Goal: Complete application form

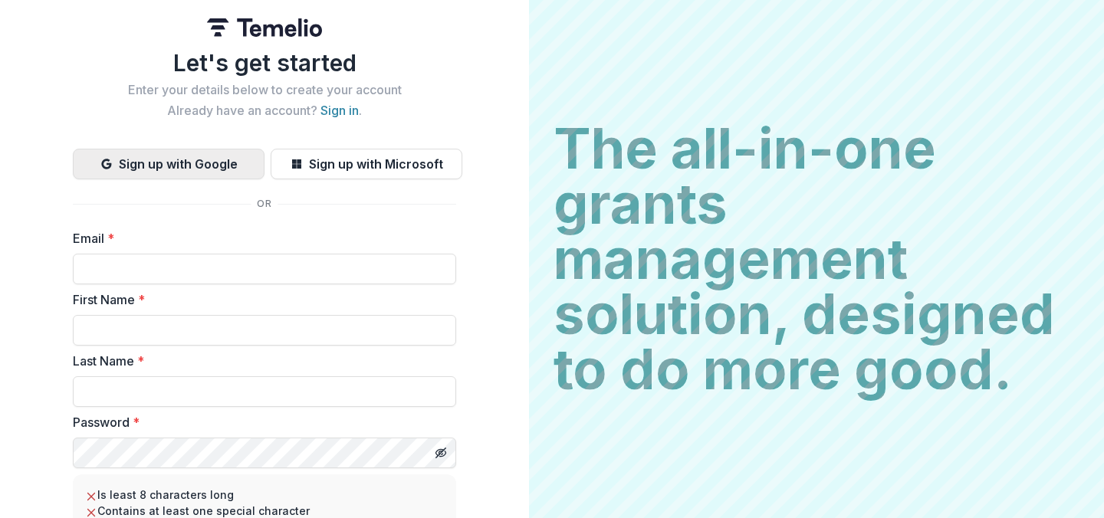
click at [165, 162] on button "Sign up with Google" at bounding box center [169, 164] width 192 height 31
click at [341, 111] on link "Sign in" at bounding box center [339, 110] width 38 height 15
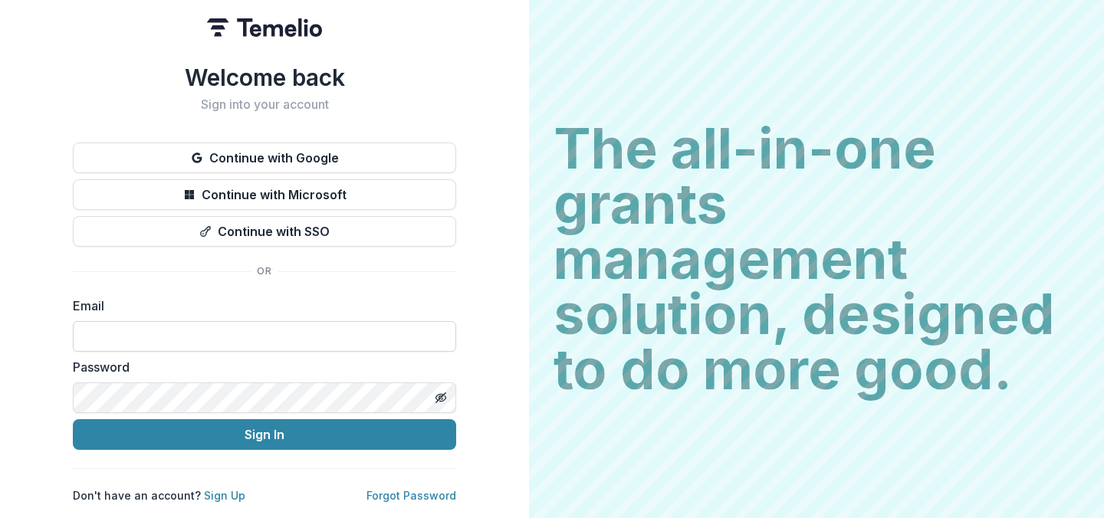
click at [131, 331] on input at bounding box center [264, 336] width 383 height 31
type input "**********"
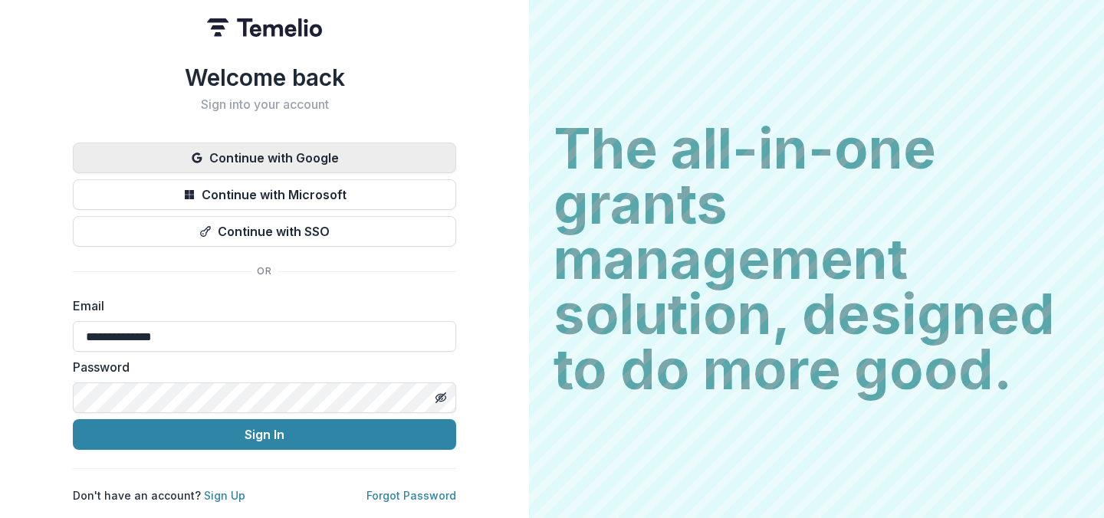
click at [318, 146] on button "Continue with Google" at bounding box center [264, 158] width 383 height 31
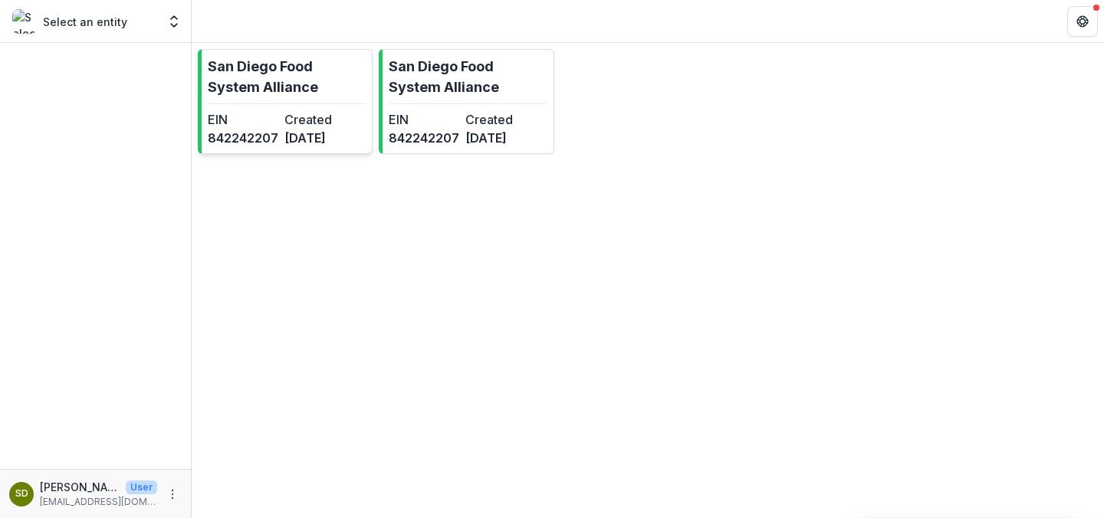
click at [319, 79] on p "San Diego Food System Alliance" at bounding box center [287, 76] width 158 height 41
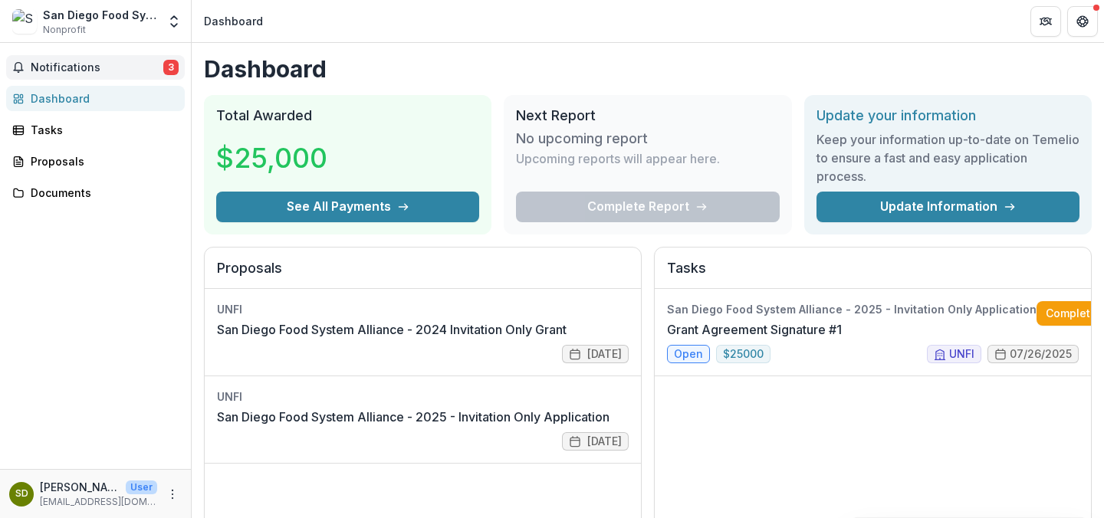
click at [116, 67] on span "Notifications" at bounding box center [97, 67] width 133 height 13
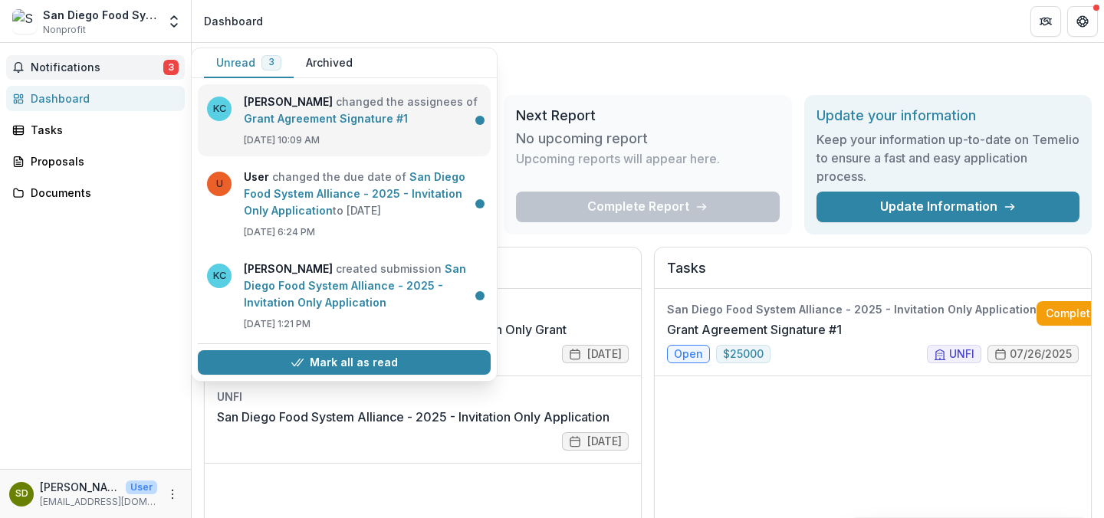
click at [386, 125] on link "Grant Agreement Signature #1" at bounding box center [326, 118] width 164 height 13
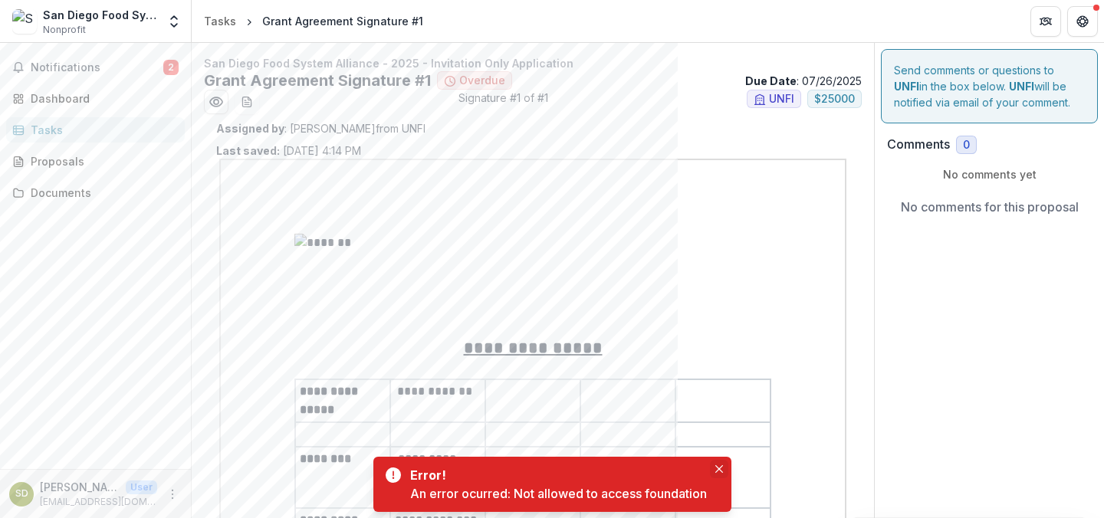
click at [724, 468] on button "Close" at bounding box center [719, 469] width 18 height 18
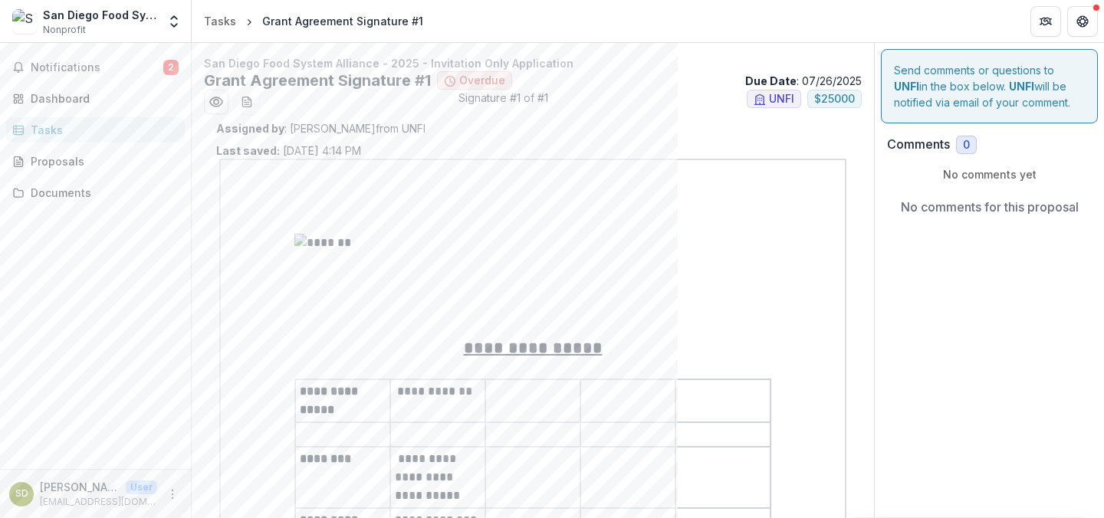
click at [483, 83] on span "Overdue" at bounding box center [482, 80] width 46 height 13
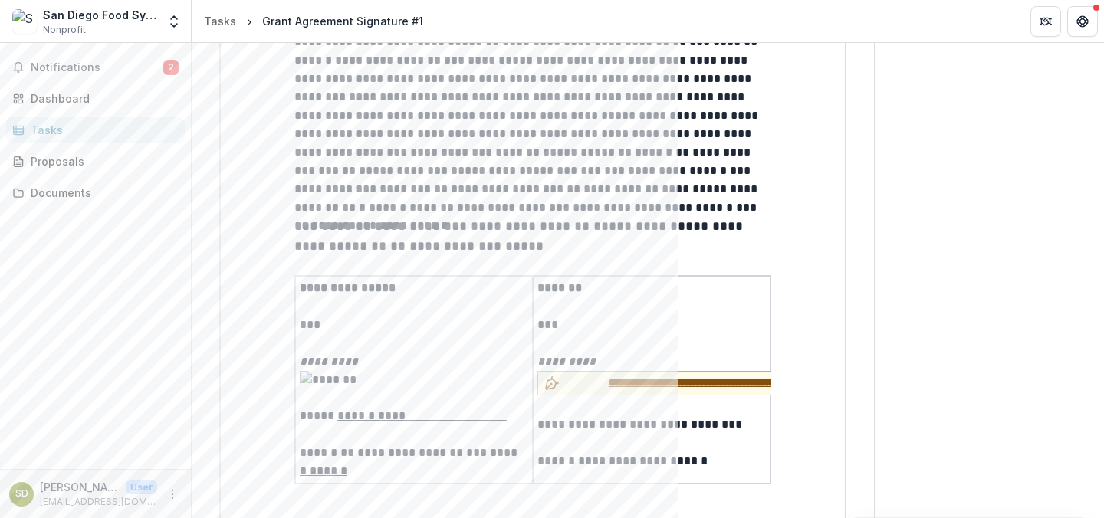
scroll to position [3283, 0]
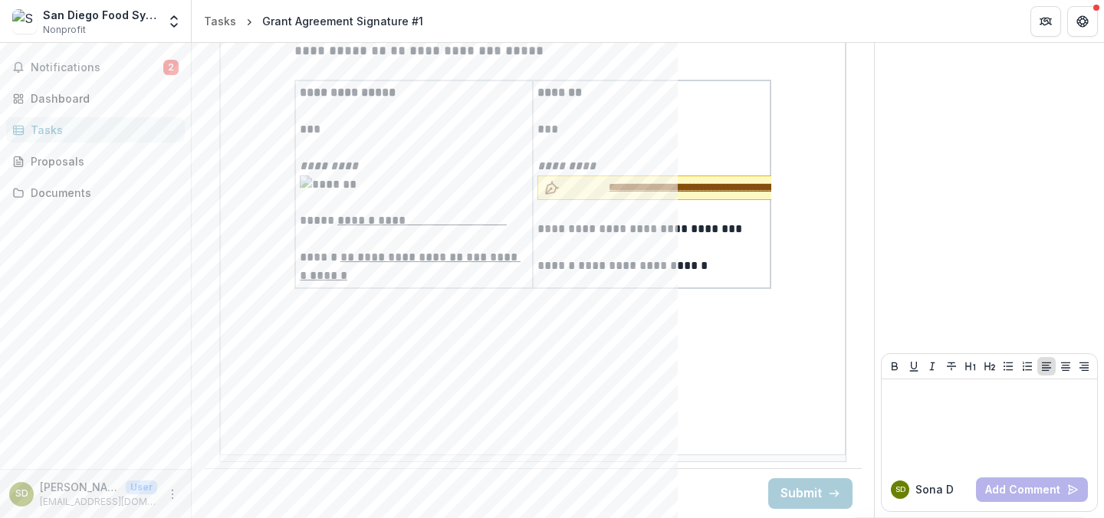
click at [593, 180] on span "**********" at bounding box center [706, 187] width 280 height 16
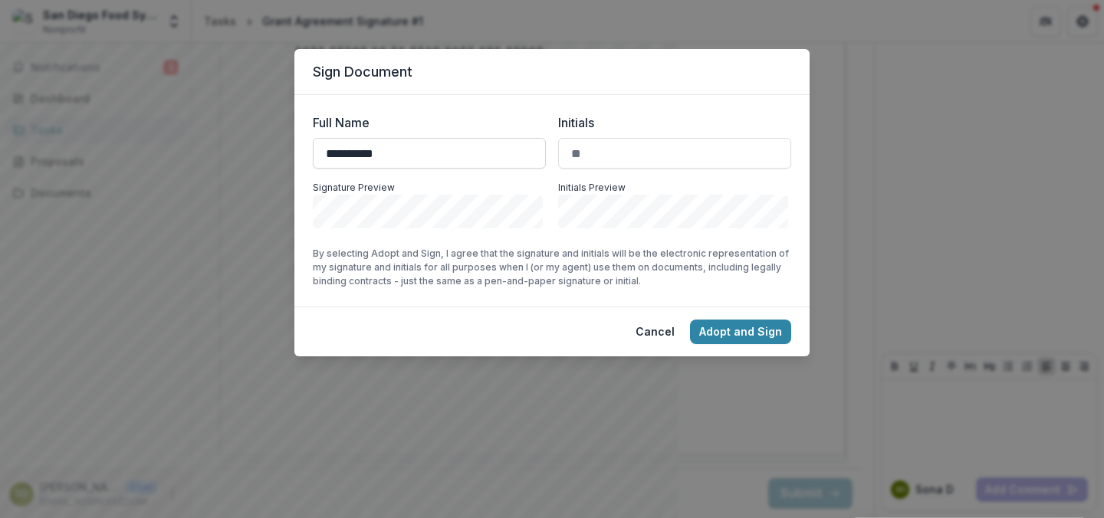
type input "**********"
type input "*"
type input "**"
click at [431, 297] on div "**********" at bounding box center [551, 201] width 515 height 212
click at [740, 334] on button "Adopt and Sign" at bounding box center [740, 332] width 101 height 25
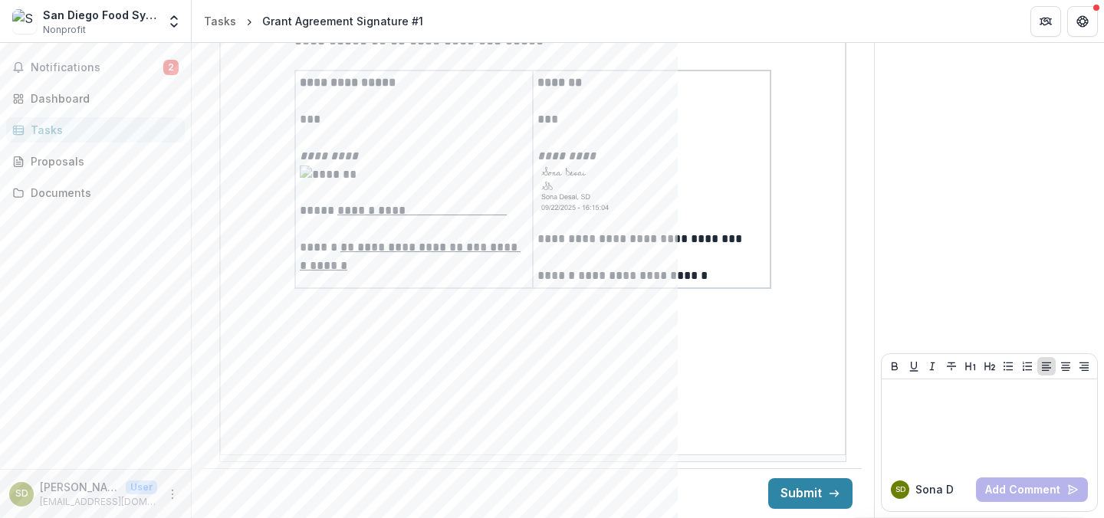
scroll to position [3287, 0]
click at [804, 500] on button "Submit" at bounding box center [810, 493] width 84 height 31
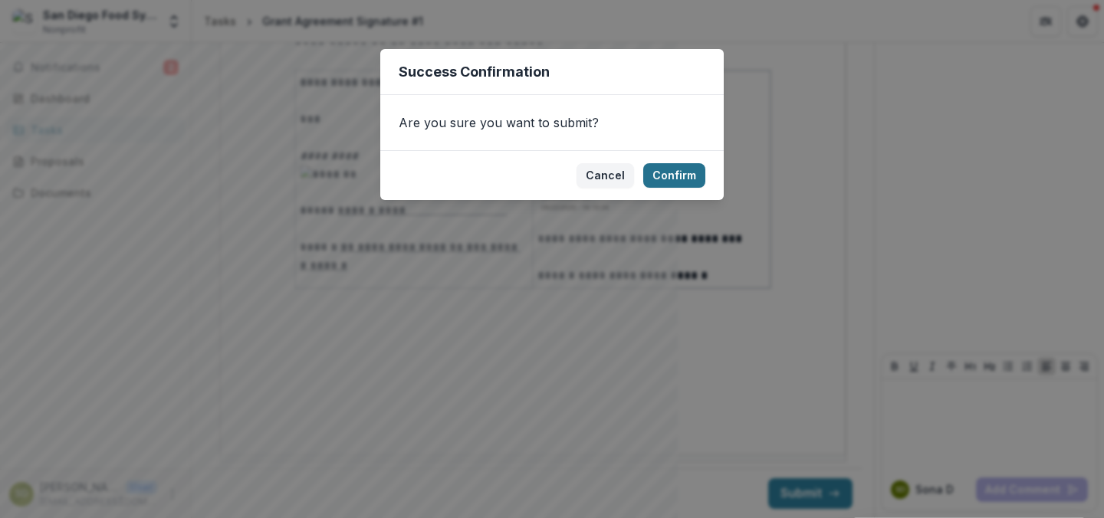
click at [671, 176] on button "Confirm" at bounding box center [674, 175] width 62 height 25
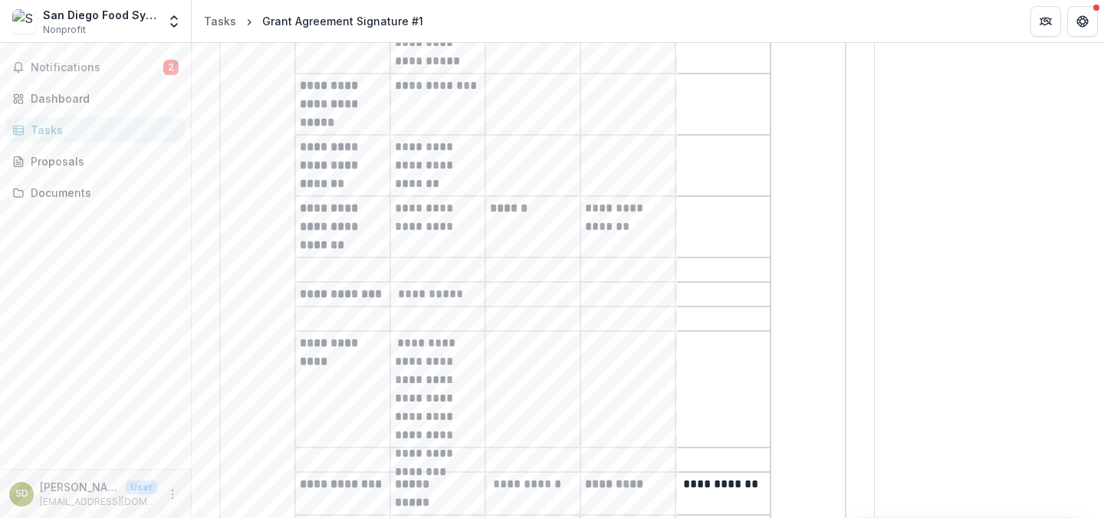
scroll to position [0, 0]
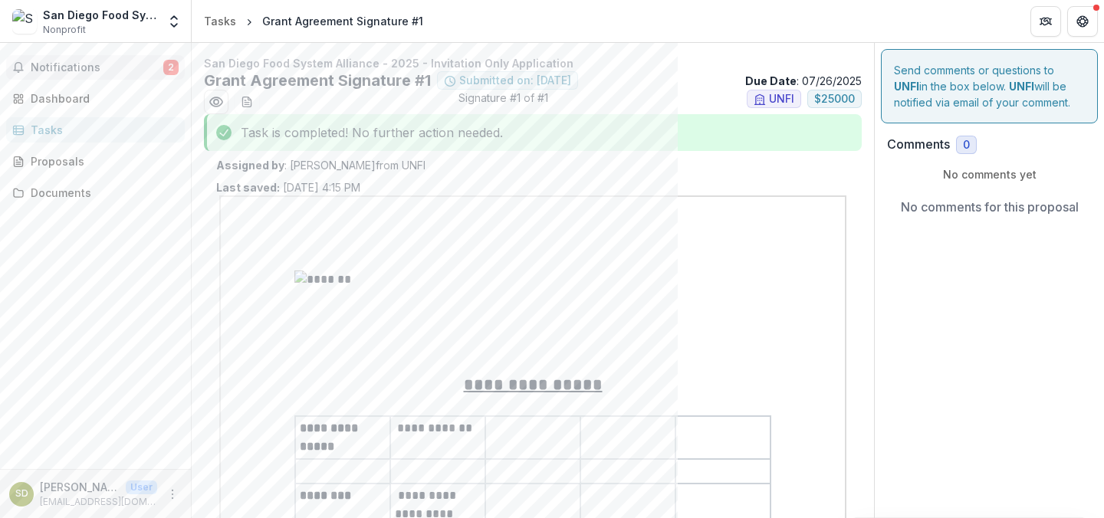
click at [141, 68] on span "Notifications" at bounding box center [97, 67] width 133 height 13
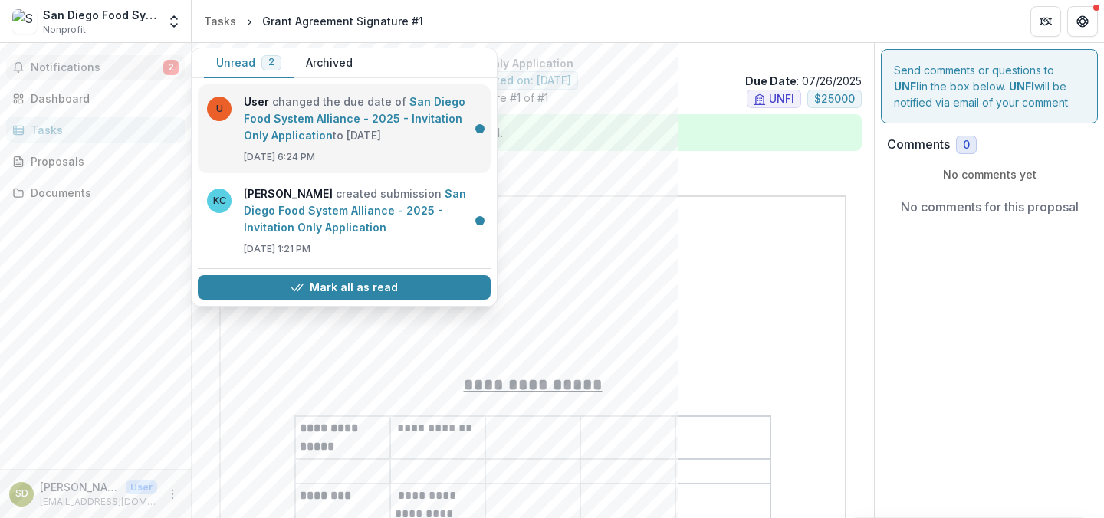
click at [433, 142] on link "San Diego Food System Alliance - 2025 - Invitation Only Application" at bounding box center [355, 118] width 222 height 47
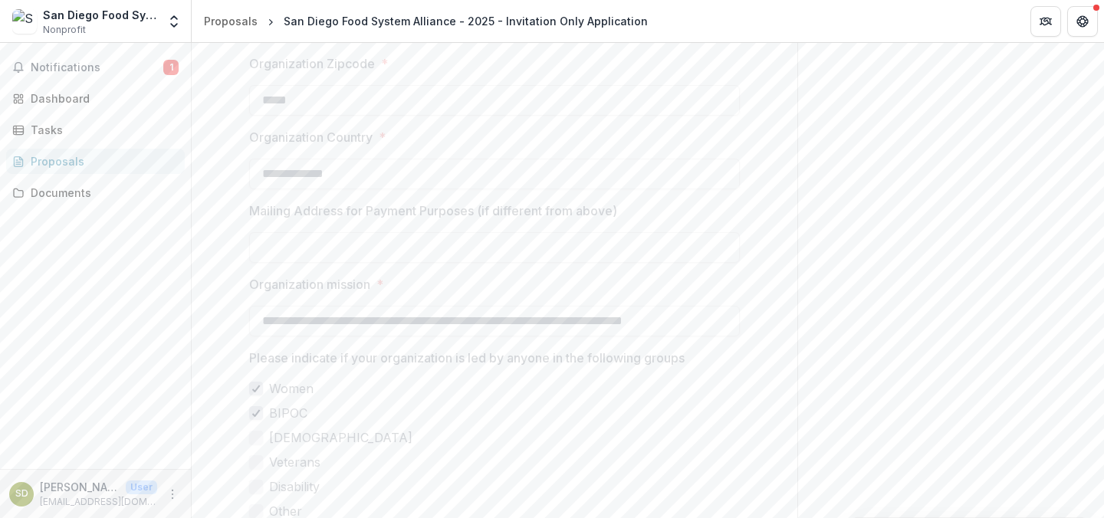
scroll to position [839, 0]
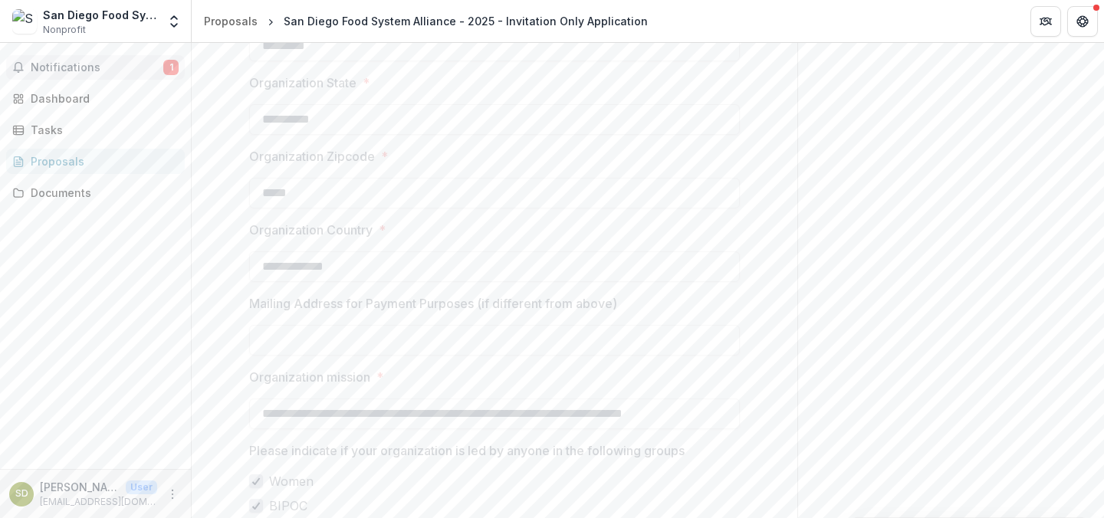
click at [120, 71] on span "Notifications" at bounding box center [97, 67] width 133 height 13
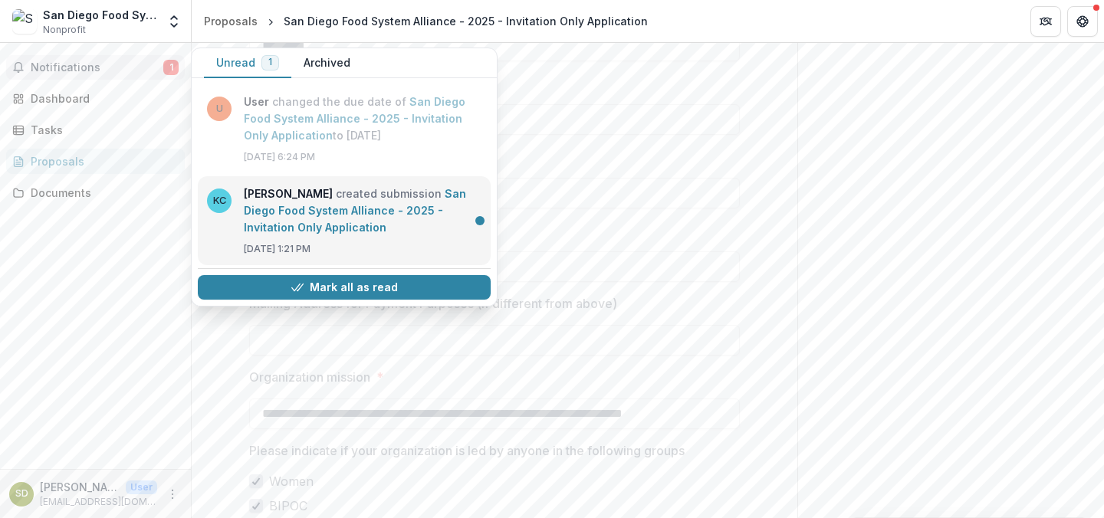
click at [324, 215] on link "San Diego Food System Alliance - 2025 - Invitation Only Application" at bounding box center [355, 210] width 222 height 47
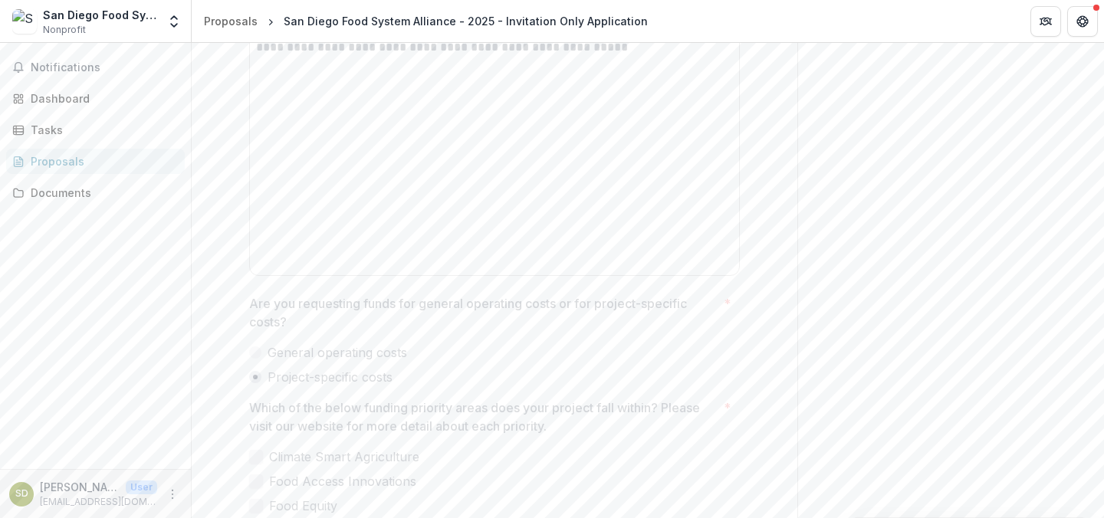
scroll to position [2485, 0]
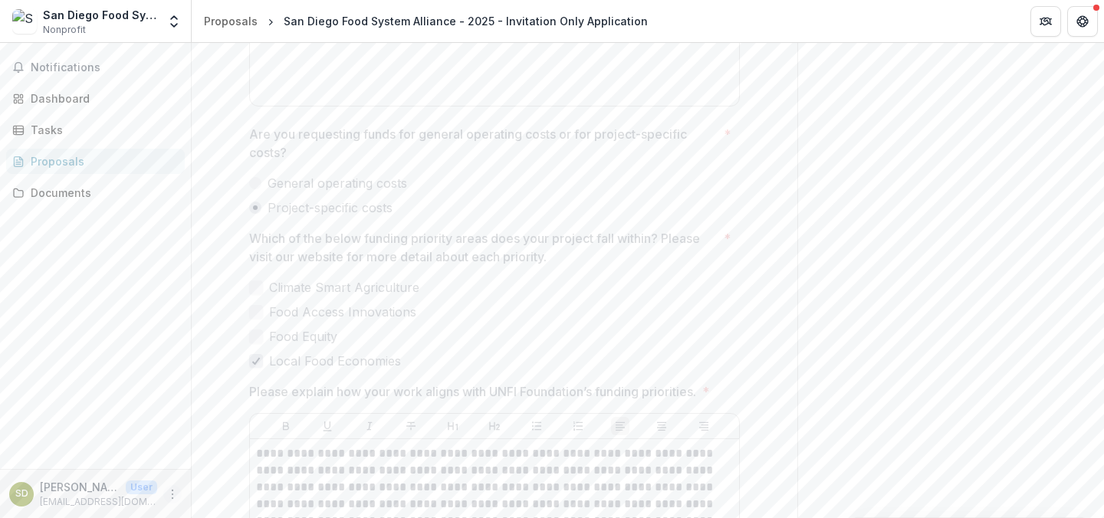
click at [172, 493] on icon "More" at bounding box center [172, 494] width 12 height 12
click at [243, 495] on button "Logout" at bounding box center [274, 487] width 164 height 25
